Goal: Information Seeking & Learning: Learn about a topic

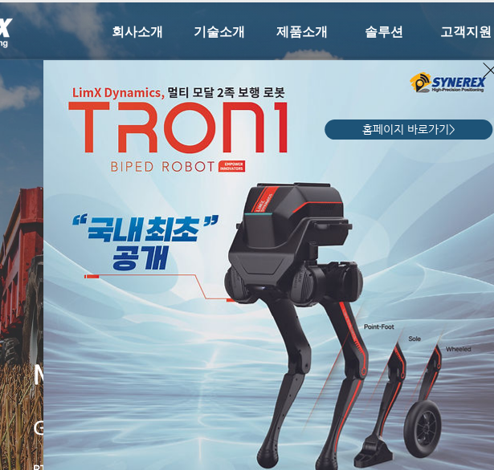
click at [231, 317] on img "LimX Dinamics" at bounding box center [270, 288] width 454 height 457
click at [306, 26] on div "LimX Dinamics" at bounding box center [247, 235] width 494 height 470
click at [457, 40] on div "LimX Dinamics" at bounding box center [247, 235] width 494 height 470
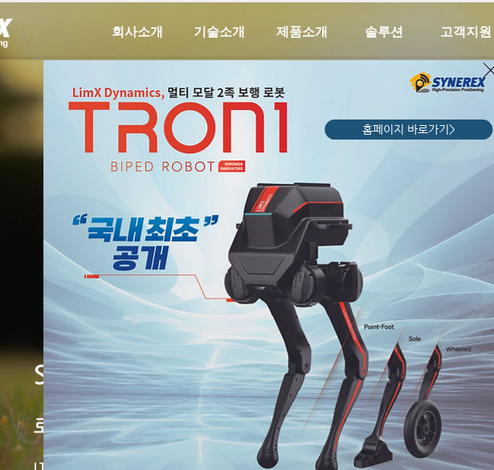
click at [484, 71] on icon "사이트로 돌아가기" at bounding box center [489, 70] width 15 height 20
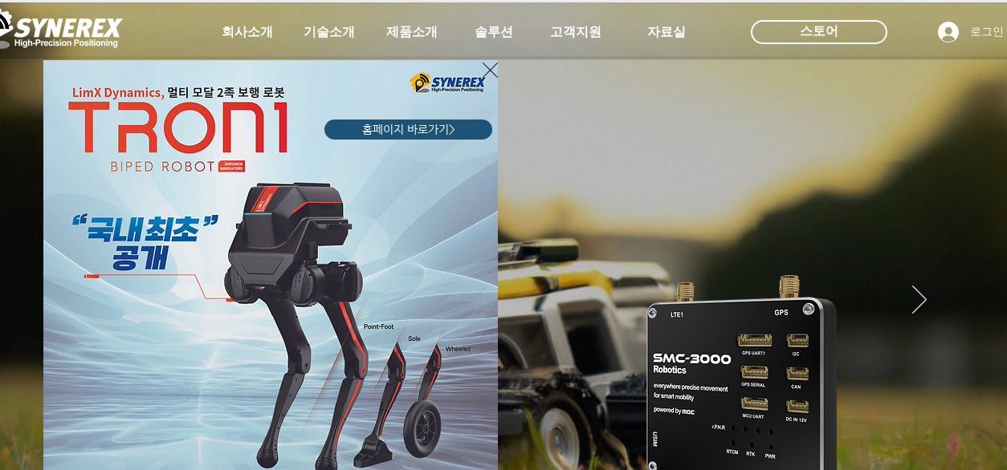
click at [492, 67] on icon "사이트로 돌아가기" at bounding box center [489, 70] width 15 height 20
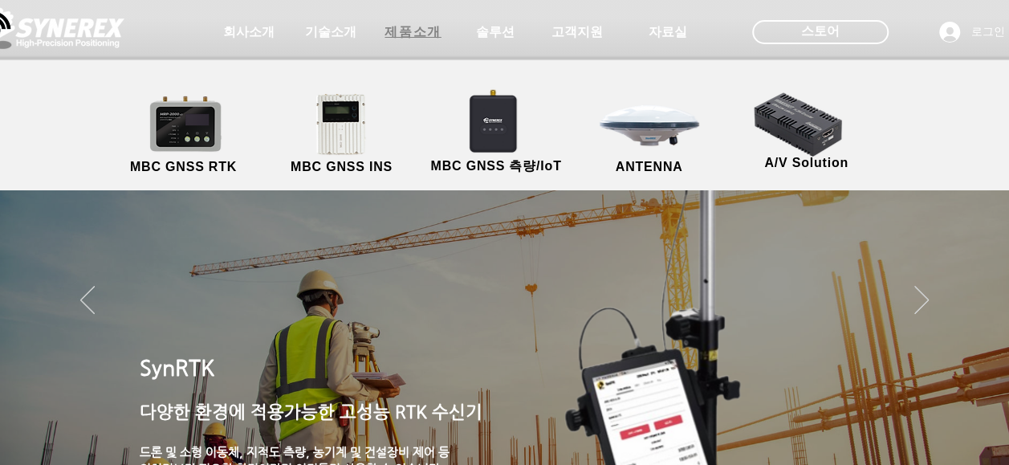
click at [418, 26] on span "제품소개" at bounding box center [412, 32] width 56 height 17
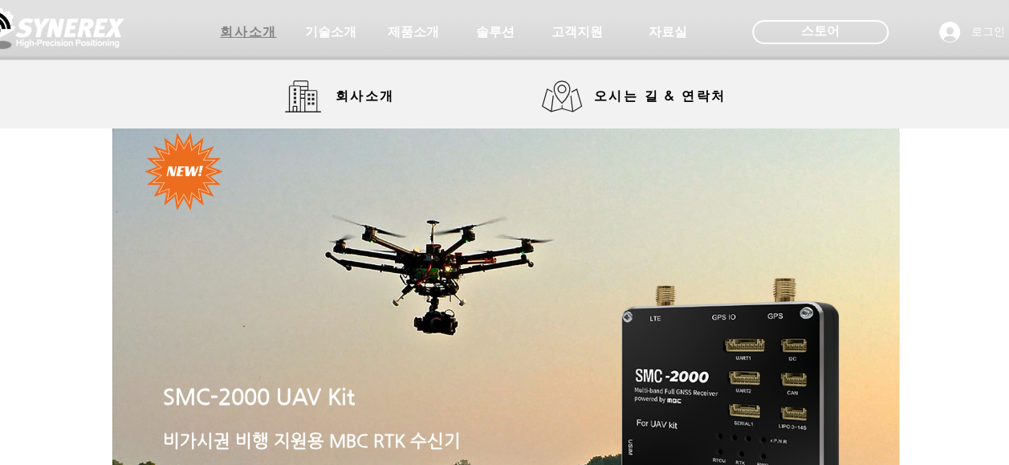
click at [260, 27] on span "회사소개" at bounding box center [248, 32] width 56 height 17
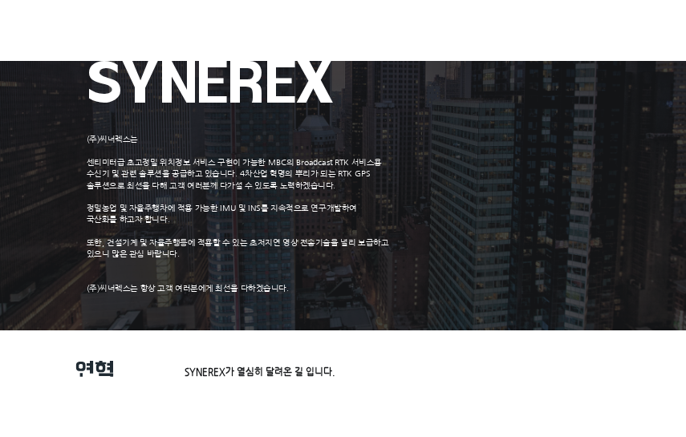
scroll to position [80, 0]
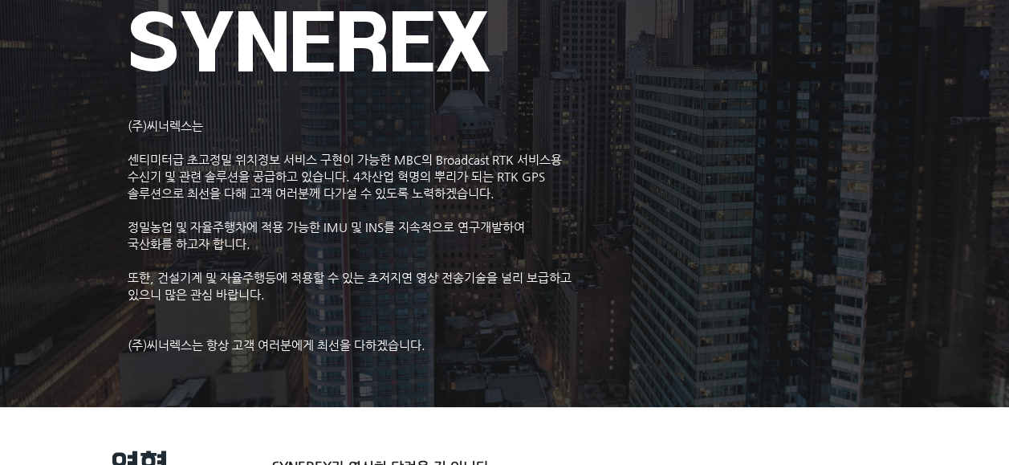
drag, startPoint x: 124, startPoint y: 120, endPoint x: 336, endPoint y: 143, distance: 212.3
click at [336, 143] on div at bounding box center [504, 39] width 1009 height 238
drag, startPoint x: 128, startPoint y: 124, endPoint x: 234, endPoint y: 148, distance: 108.8
click at [225, 146] on div at bounding box center [504, 39] width 1009 height 238
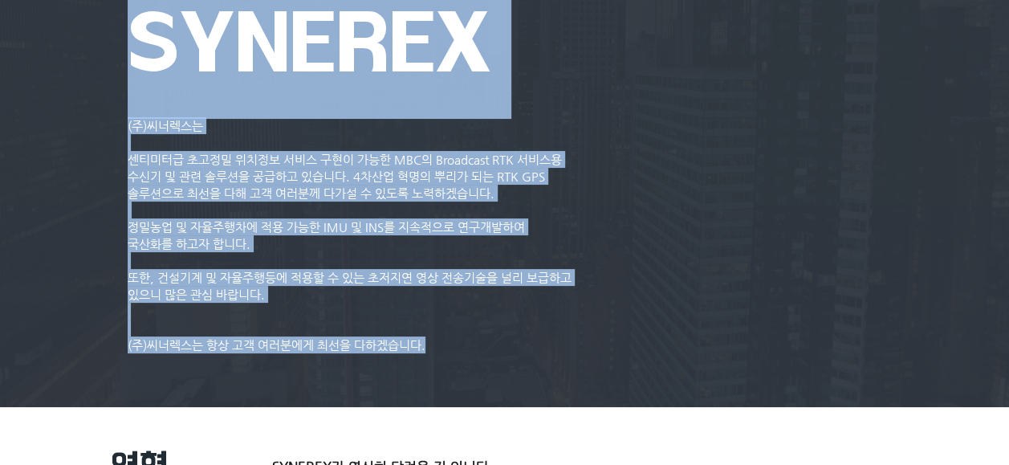
drag, startPoint x: 234, startPoint y: 148, endPoint x: 425, endPoint y: 342, distance: 271.9
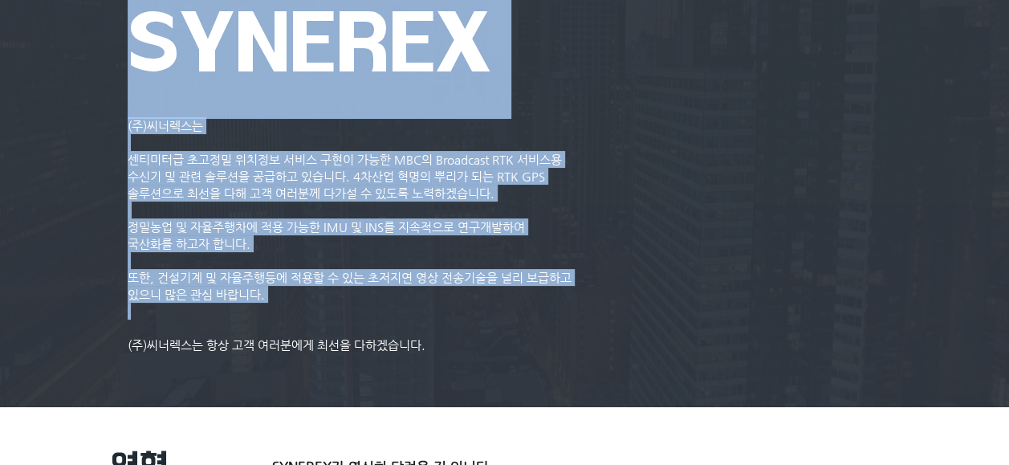
copy div "#comp-kyq9tmhv svg [data-color="1"] {fill: #000000;} 매뉴얼 영상 매뉴얼 MBC GNSS RTK MB…"
